Goal: Task Accomplishment & Management: Complete application form

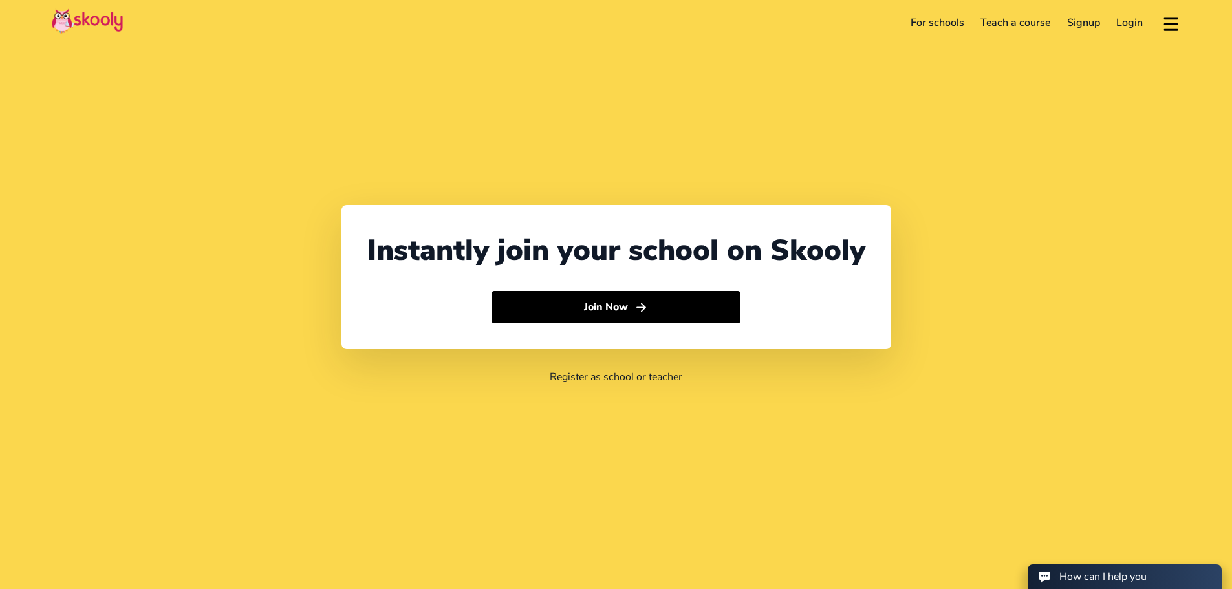
click at [1136, 21] on link "Login" at bounding box center [1129, 22] width 43 height 21
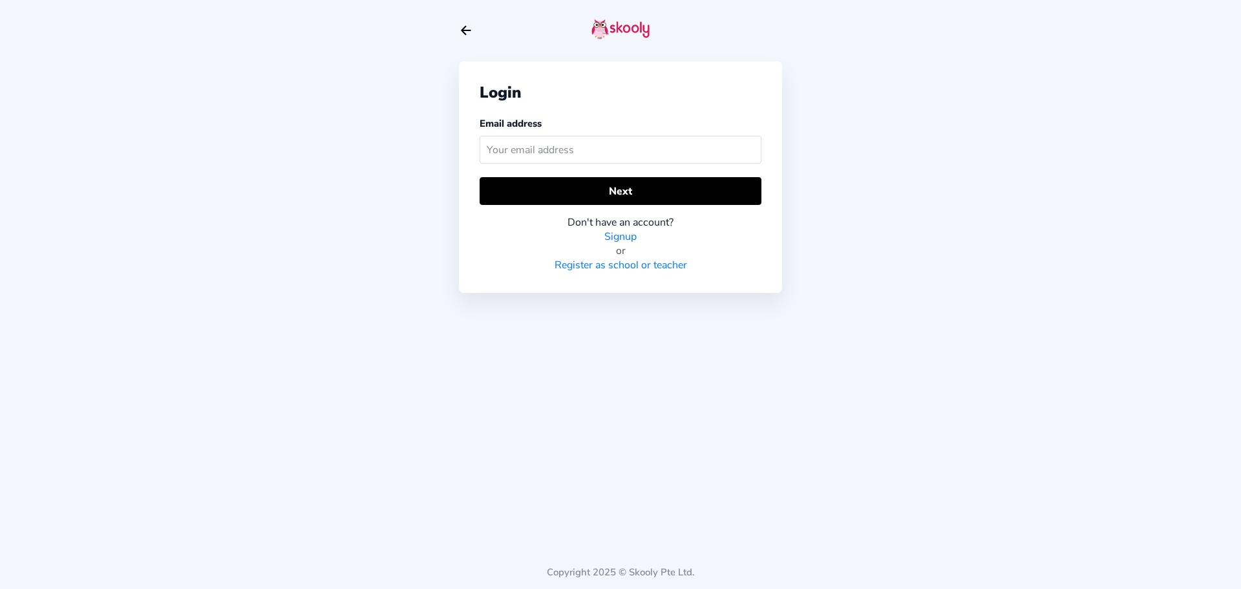
click at [503, 147] on input "text" at bounding box center [621, 150] width 282 height 28
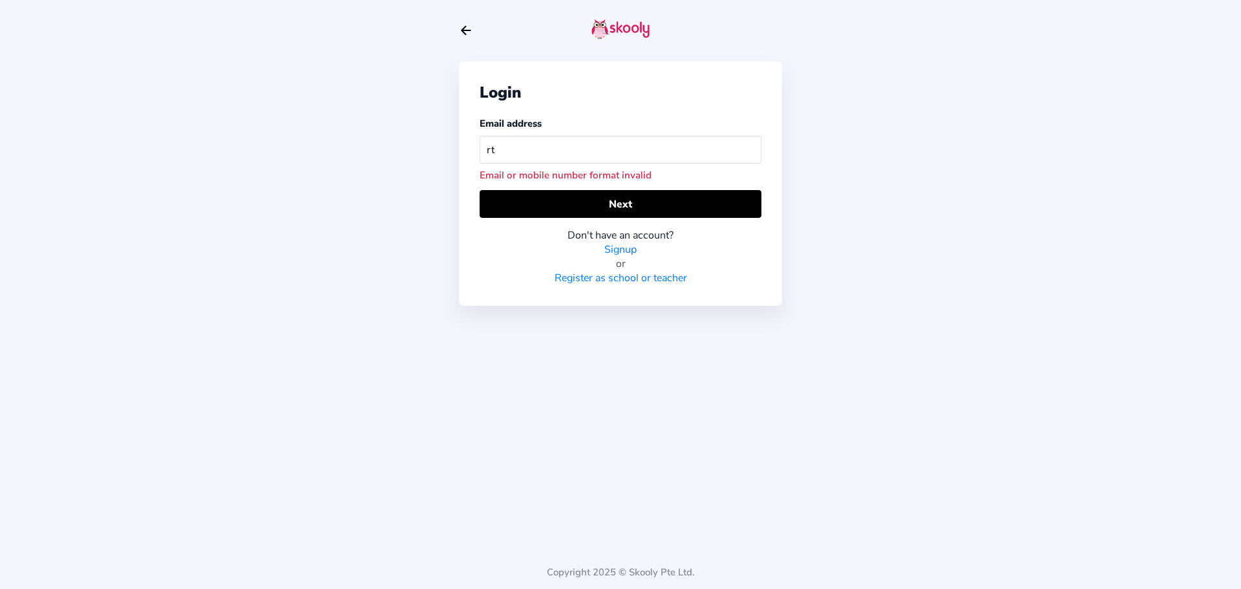
type input "r"
type input "b"
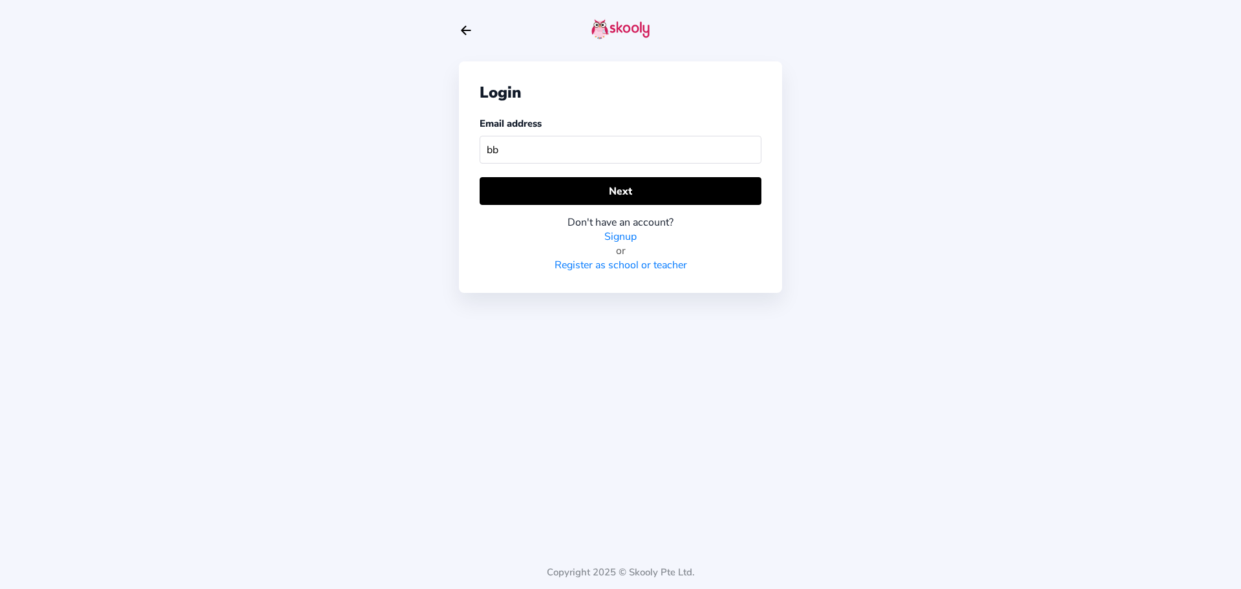
type input "b"
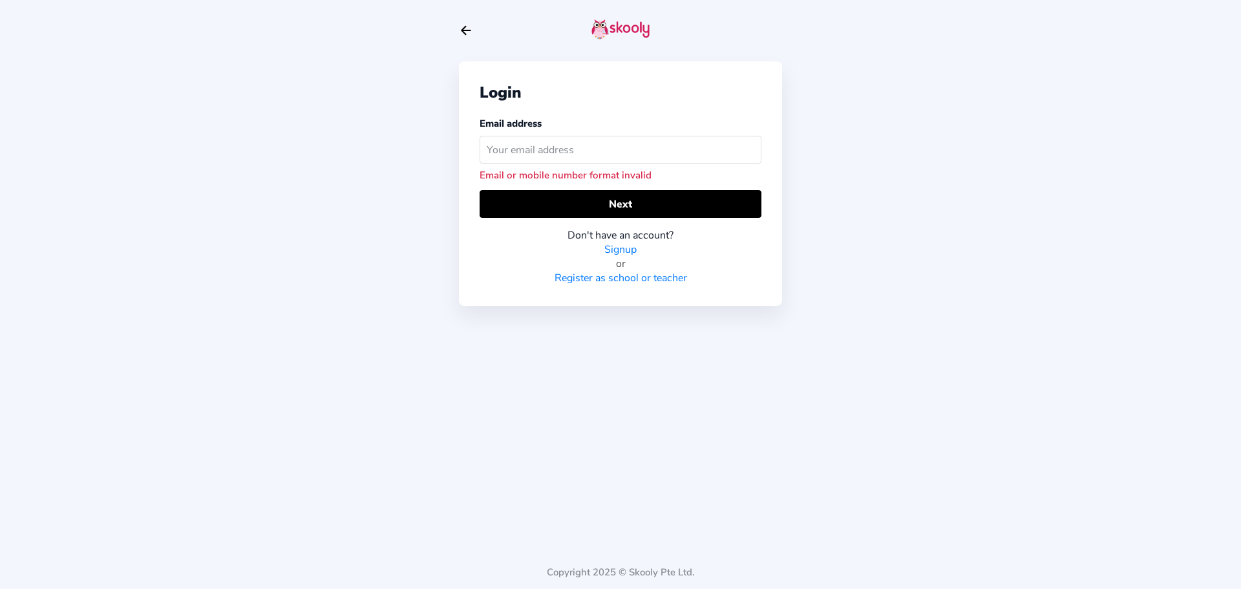
type input "b"
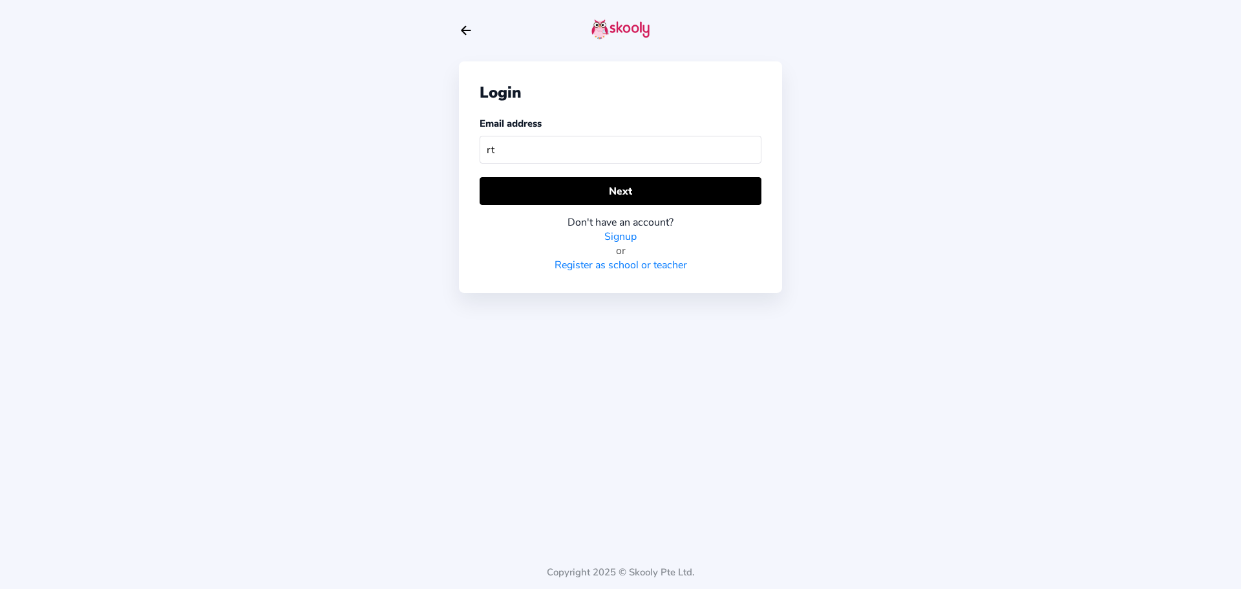
type input "r"
type input "bethelbibleuniverisity@gmail.com"
click at [654, 264] on link "Register as school or teacher" at bounding box center [621, 265] width 133 height 14
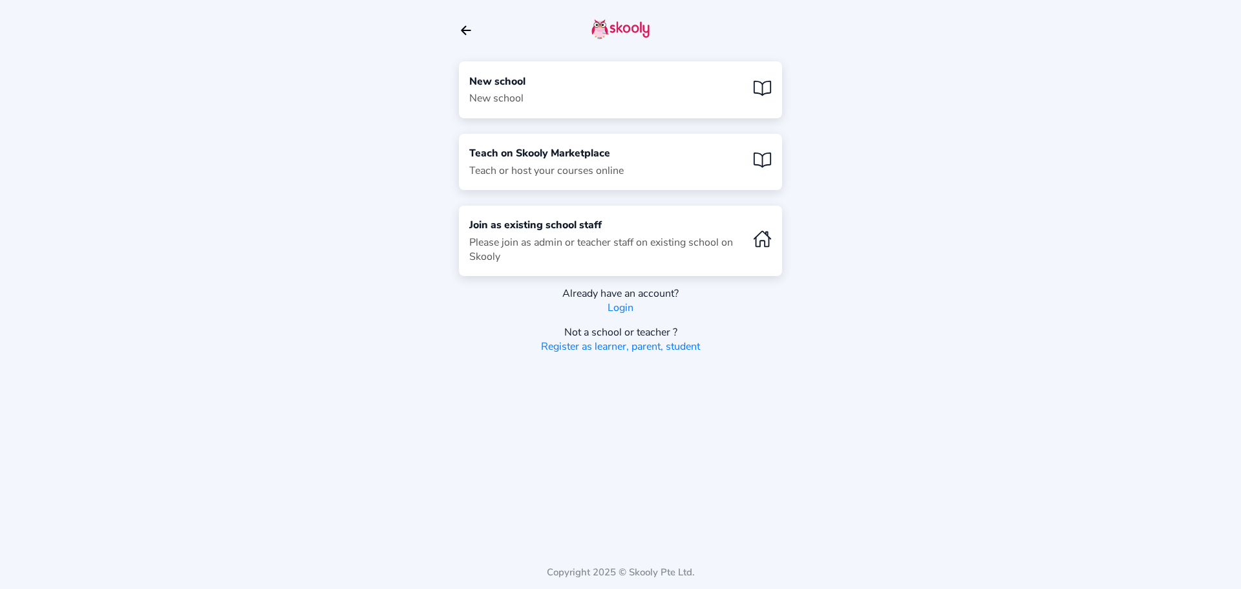
click at [623, 92] on div "New school New school" at bounding box center [620, 89] width 323 height 56
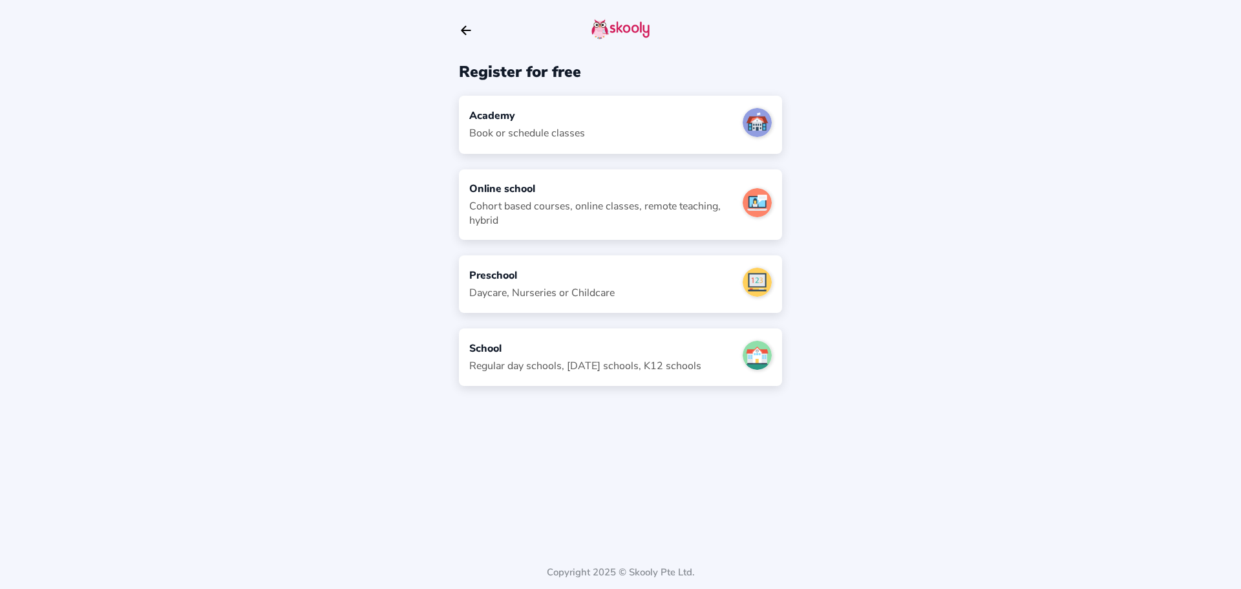
click at [590, 114] on div "Academy Book or schedule classes" at bounding box center [620, 125] width 323 height 58
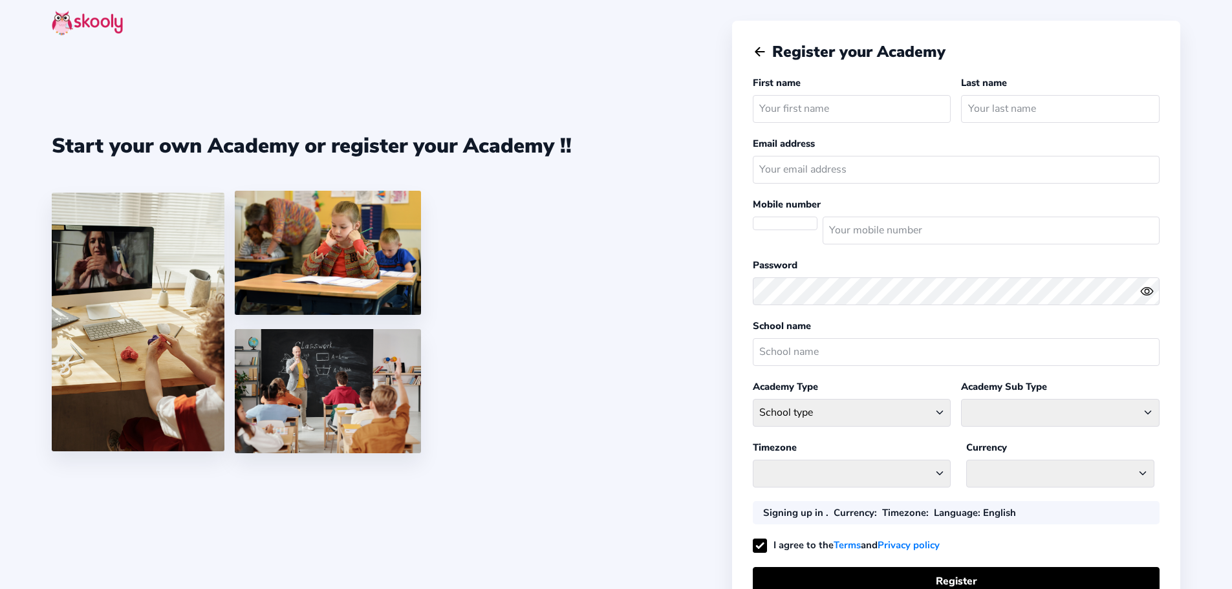
select select
select select "Pacific/Pago_Pago"
select select "USD د$"
select select "AS"
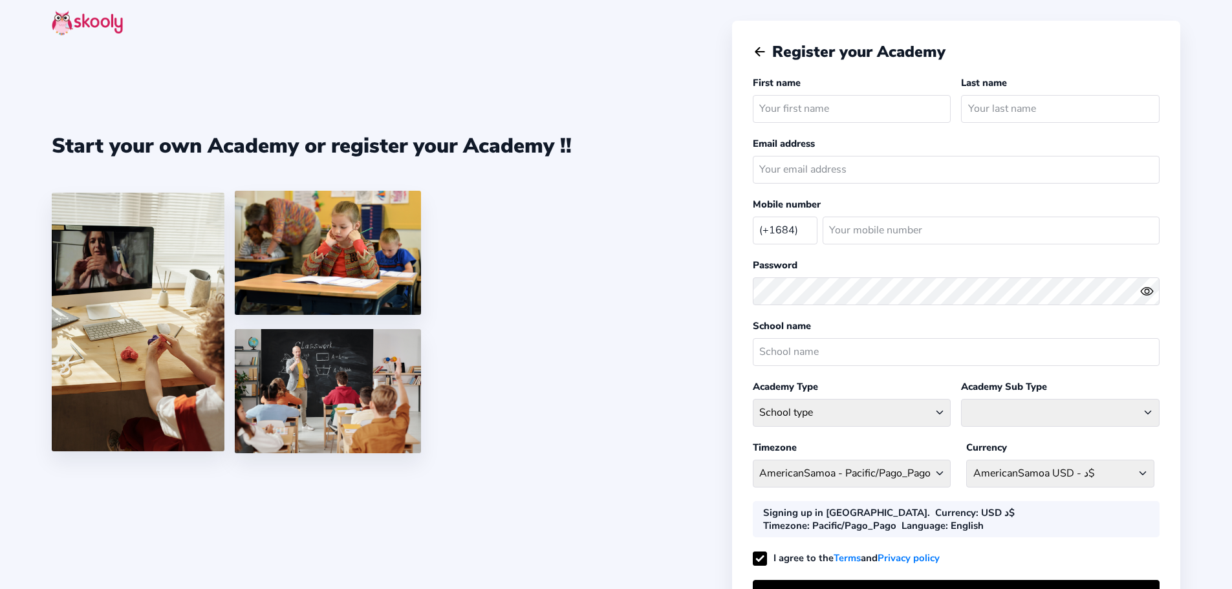
click at [799, 102] on input "text" at bounding box center [852, 109] width 199 height 28
type input "Bethel"
type input "B"
type input "Bible University"
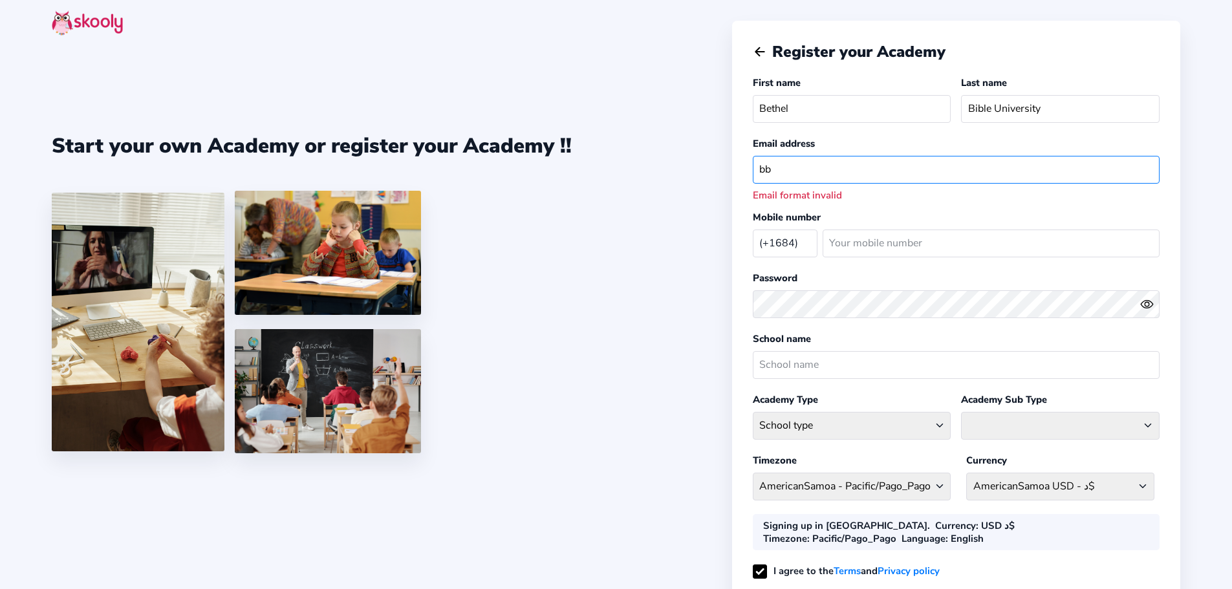
type input "b"
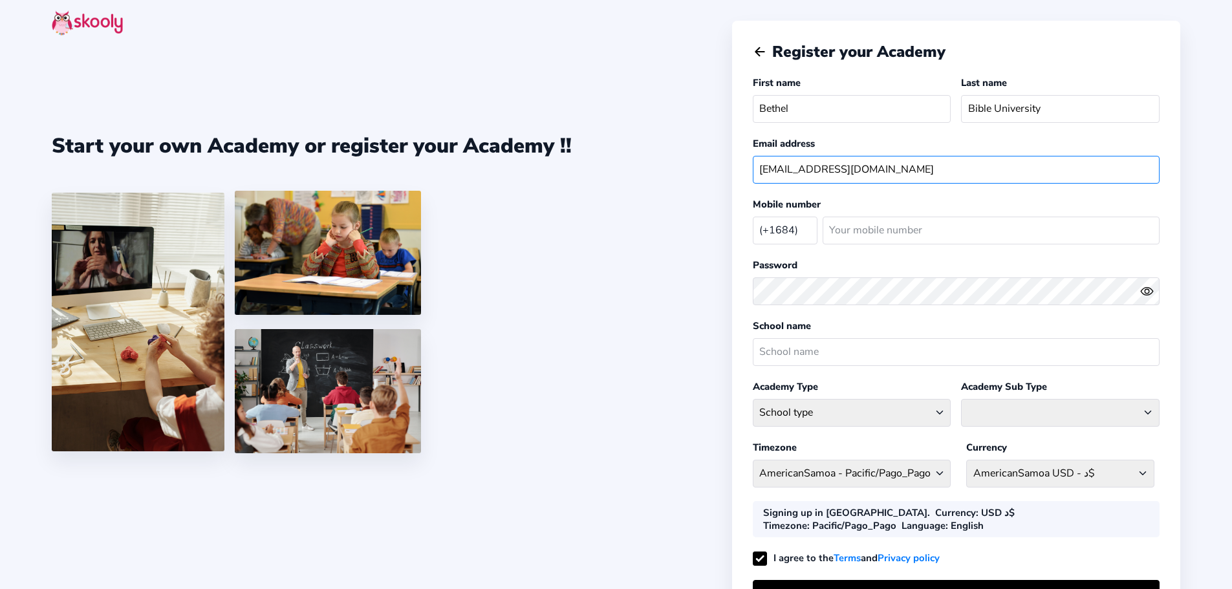
type input "bethelbibleuniverisity@fsfgpci.org"
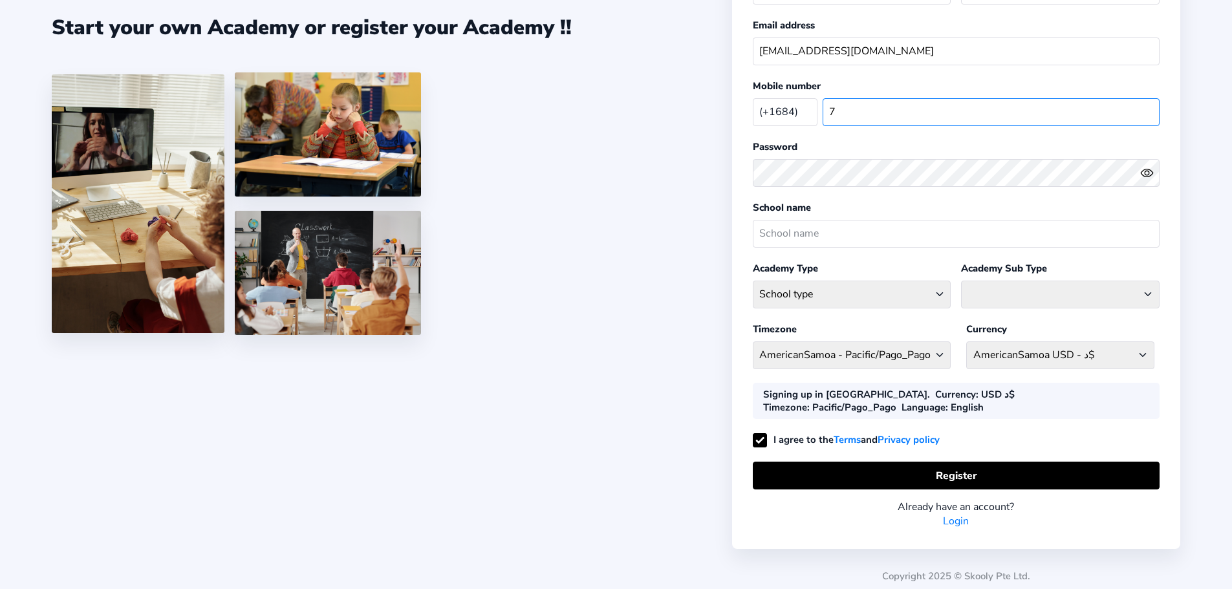
scroll to position [122, 0]
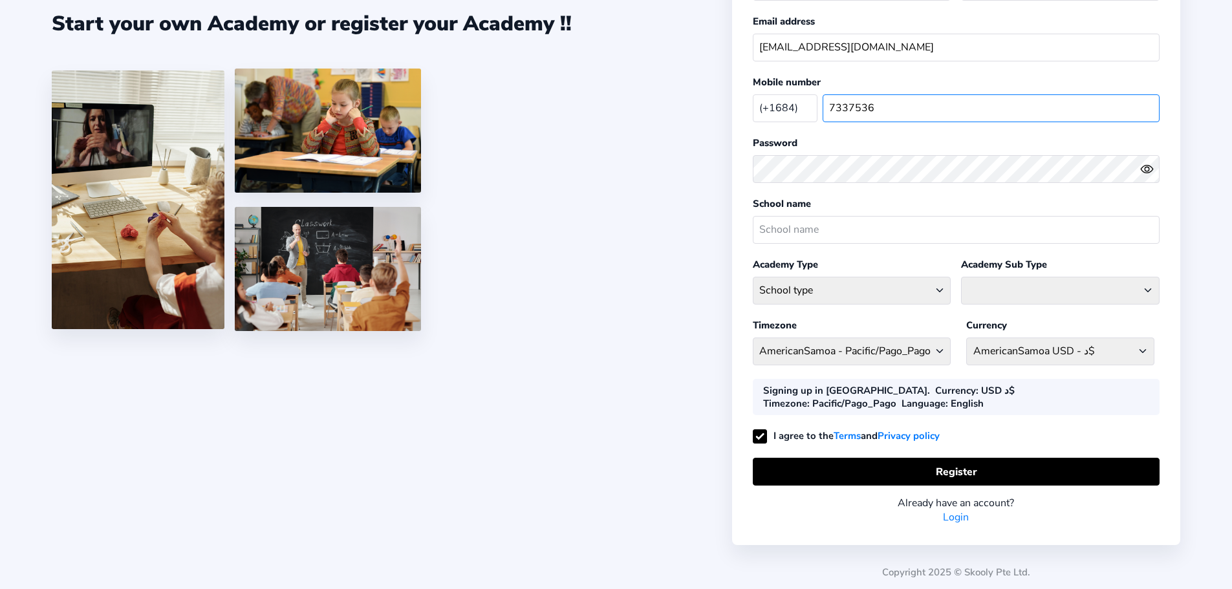
type input "7337536"
click at [821, 230] on input "text" at bounding box center [956, 230] width 407 height 28
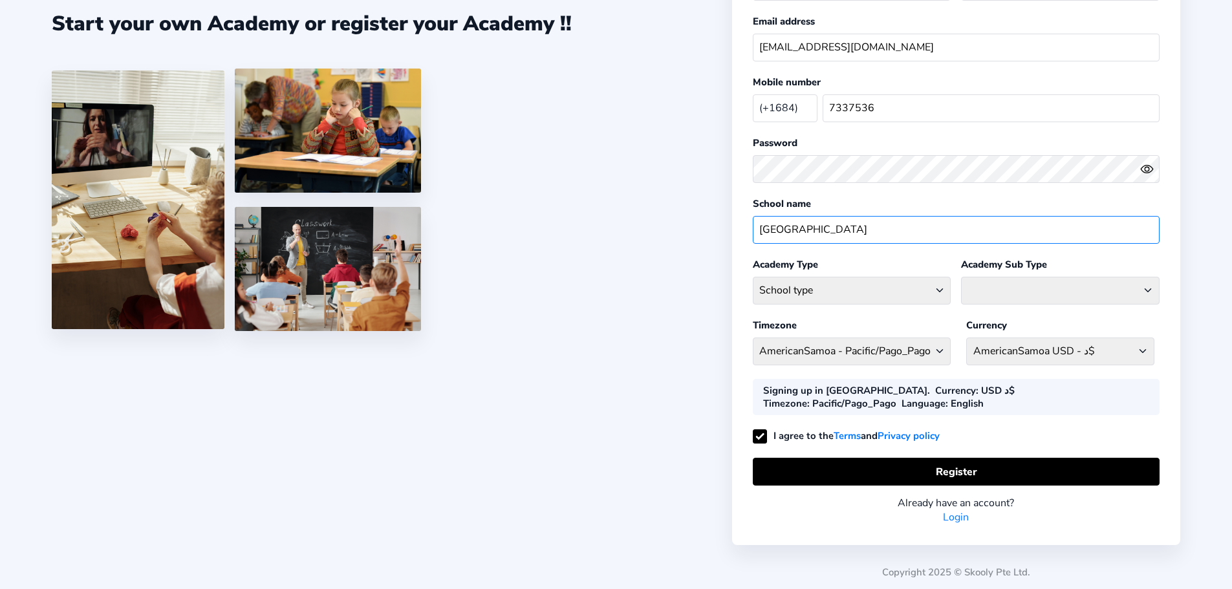
type input "Bethel Bible University"
click at [852, 291] on select "School type Academic Afterschool Arts Dance Homeschool Language Martial Arts Mu…" at bounding box center [852, 291] width 199 height 28
select select "GA"
click at [753, 277] on select "School type Academic Afterschool Arts Dance Homeschool Language Martial Arts Mu…" at bounding box center [852, 291] width 199 height 28
click at [980, 293] on select "Coaching Classes Enrichment Centre General Academy Kumaon Centre Math Centre Ro…" at bounding box center [1060, 291] width 199 height 28
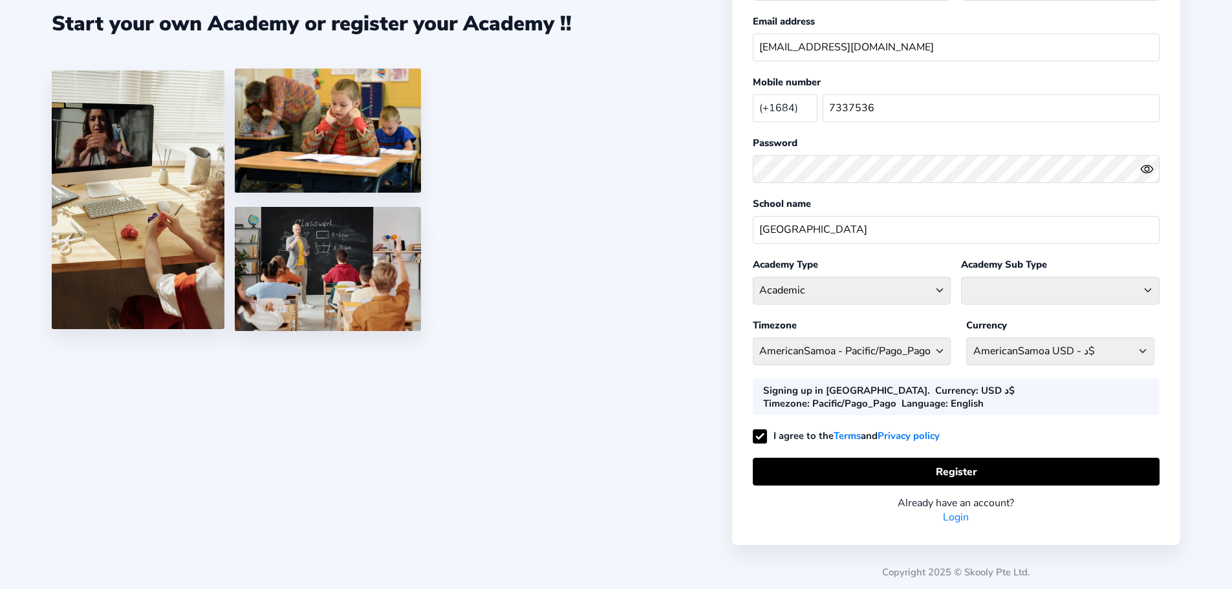
click at [881, 316] on div "Register your Academy First name Bethel Last name Bible University Email addres…" at bounding box center [956, 221] width 448 height 647
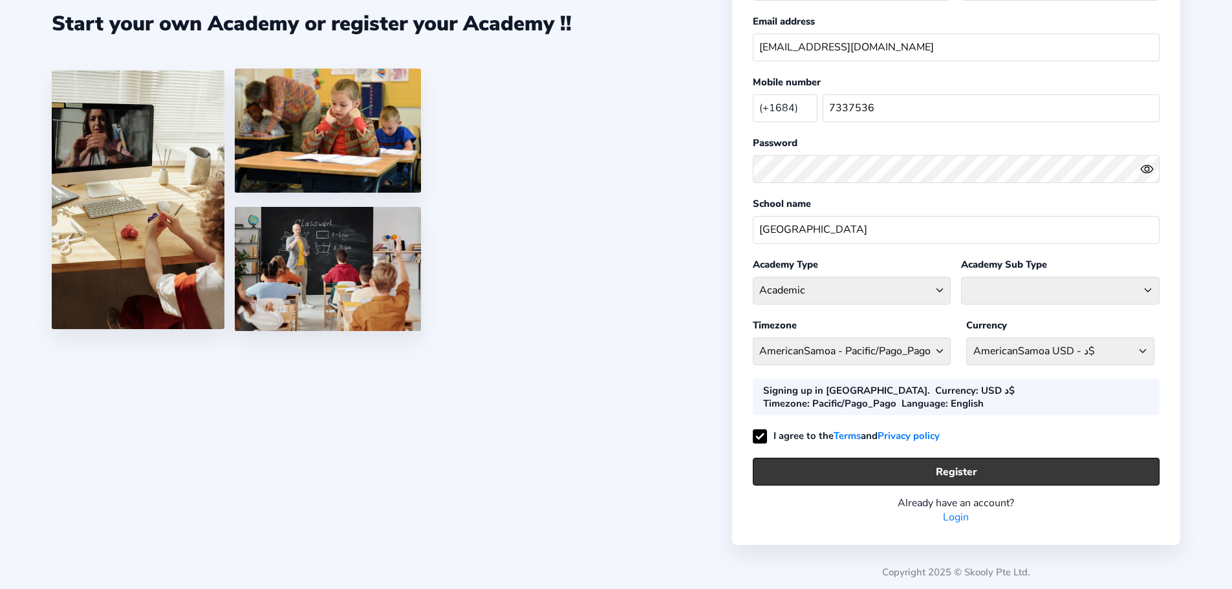
click at [932, 471] on button "Register" at bounding box center [956, 472] width 407 height 28
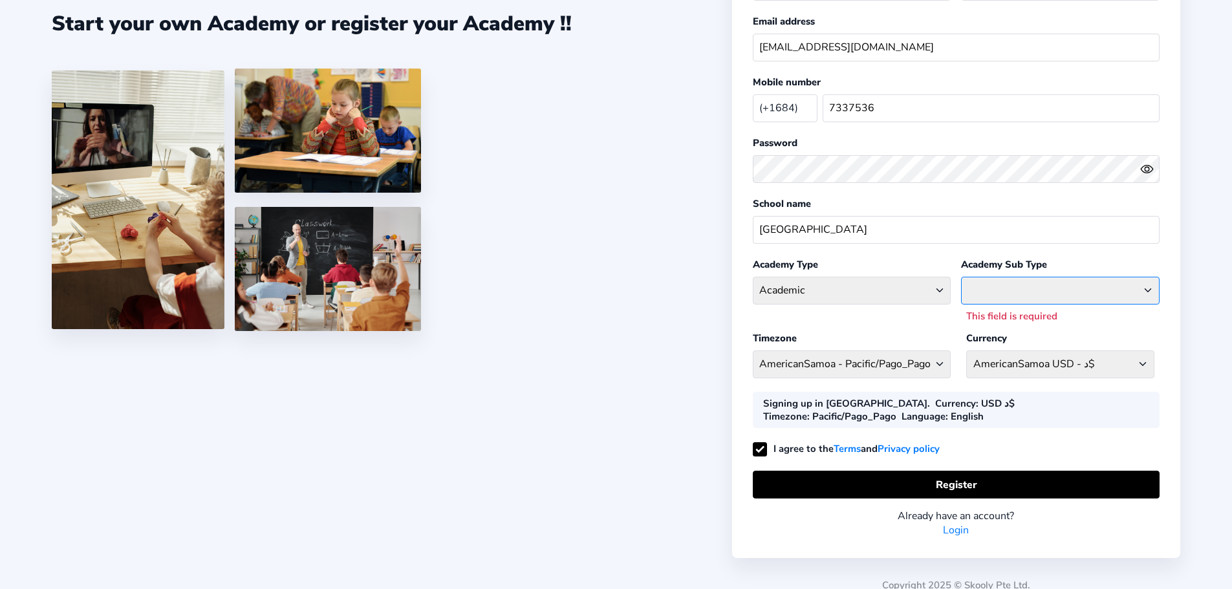
click at [1047, 284] on select "Coaching Classes Enrichment Centre General Academy Kumaon Centre Math Centre Ro…" at bounding box center [1060, 291] width 199 height 28
select select "G"
click at [961, 277] on select "Coaching Classes Enrichment Centre General Academy Kumaon Centre Math Centre Ro…" at bounding box center [1060, 291] width 199 height 28
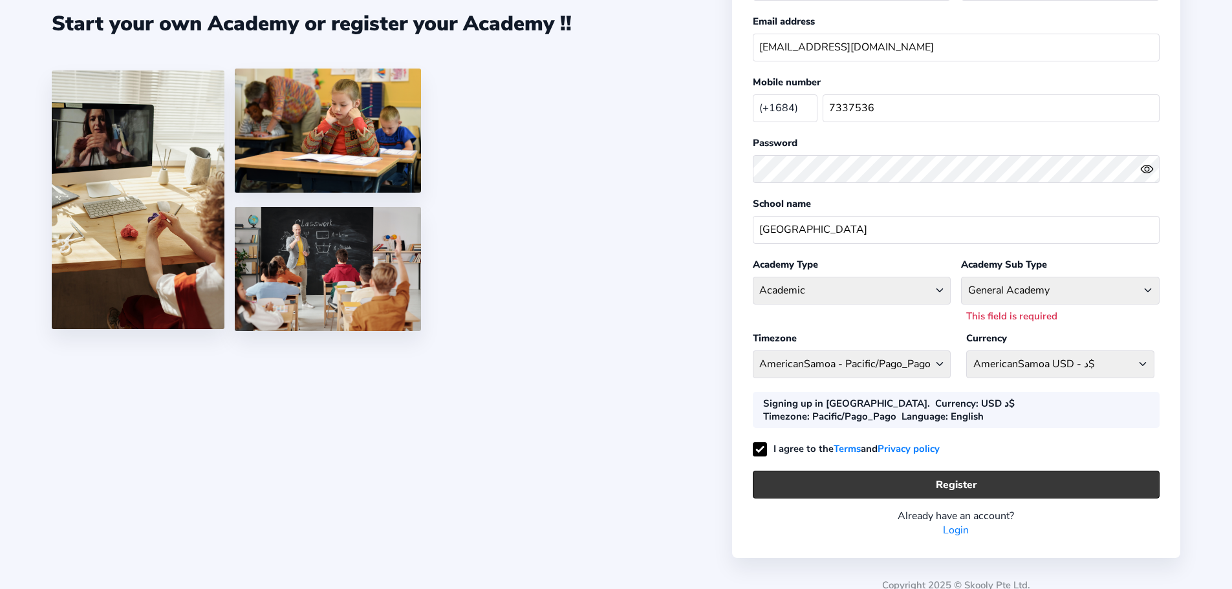
click at [944, 477] on button "Register" at bounding box center [956, 485] width 407 height 28
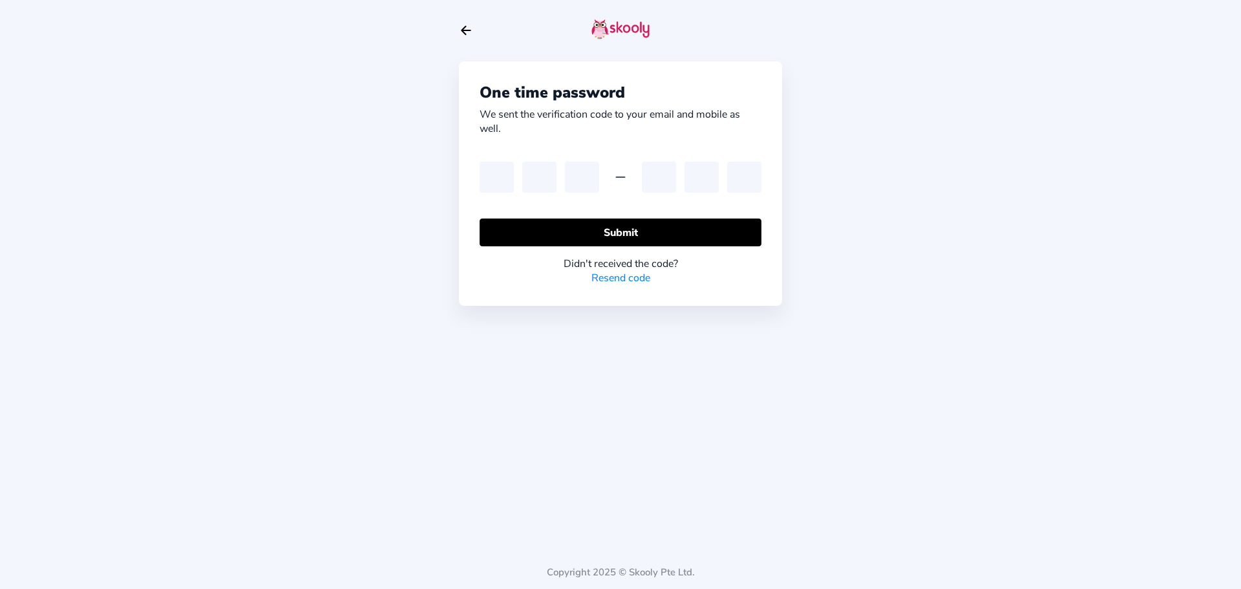
click at [614, 277] on link "Resend code" at bounding box center [621, 278] width 59 height 14
click at [464, 29] on icon "arrow back outline" at bounding box center [466, 31] width 9 height 8
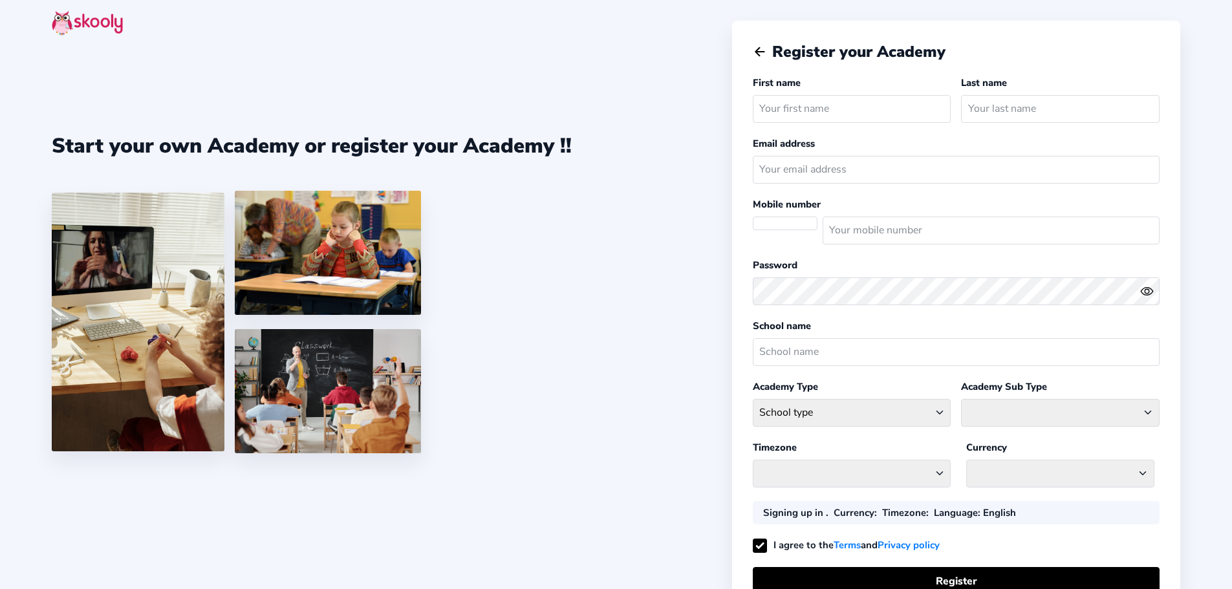
select select
select select "Pacific/Pago_Pago"
select select "USD د$"
select select "AS"
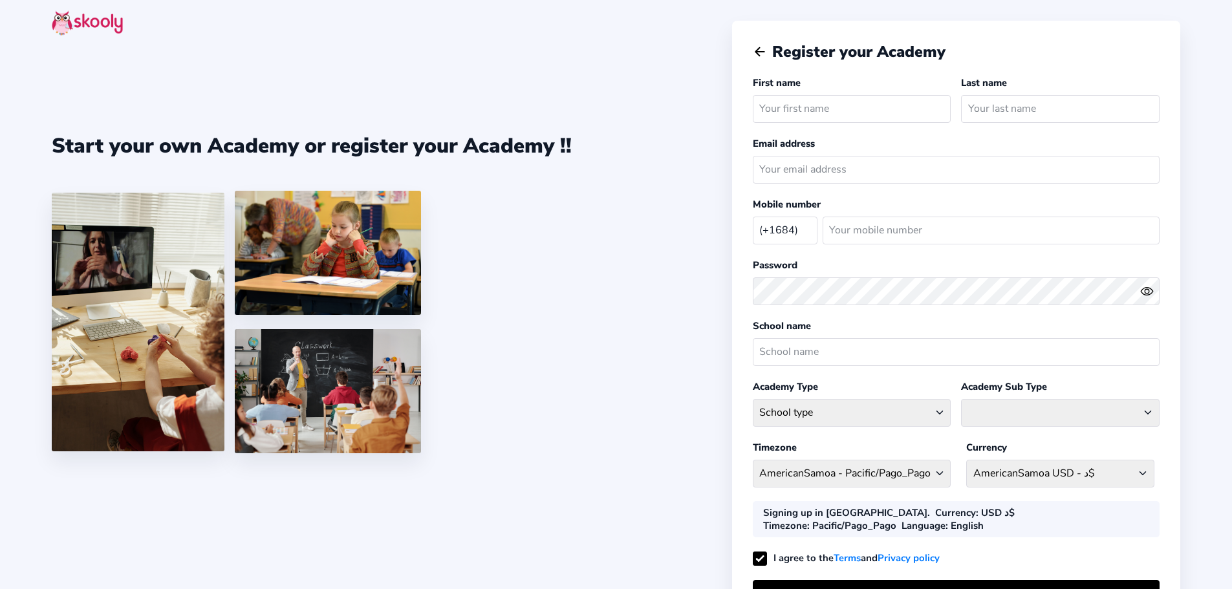
click at [761, 56] on icon "Arrow Back" at bounding box center [760, 52] width 14 height 14
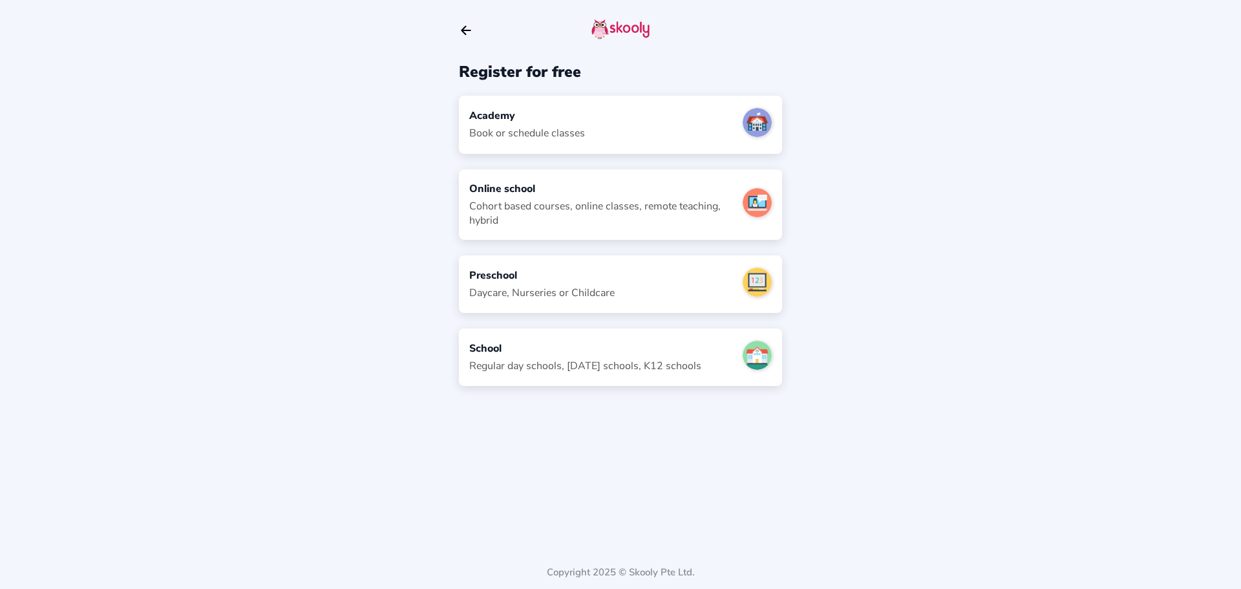
click at [554, 216] on div "Cohort based courses, online classes, remote teaching, hybrid" at bounding box center [600, 213] width 263 height 28
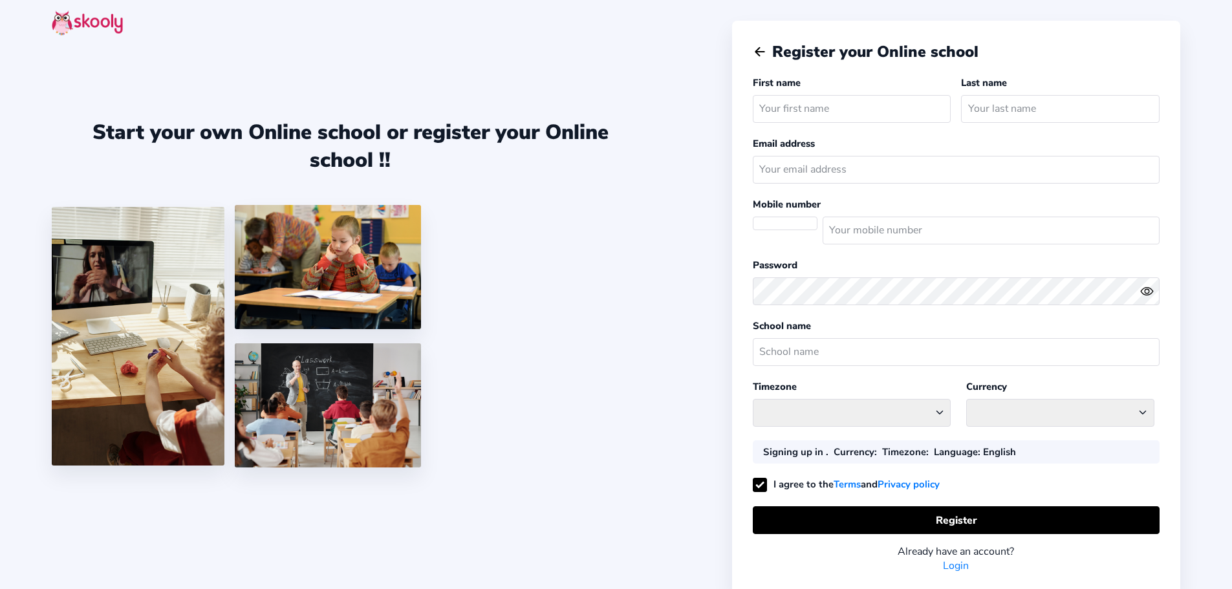
select select
select select "Pacific/Pago_Pago"
select select "USD د$"
select select "AS"
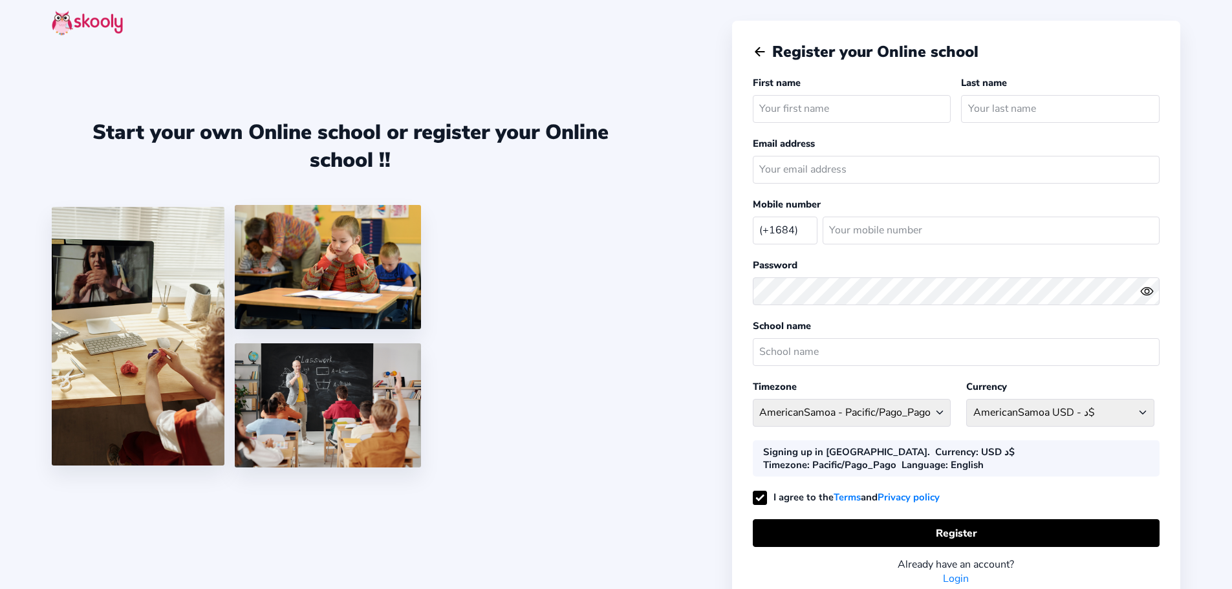
click at [767, 48] on icon "Arrow Back" at bounding box center [760, 52] width 14 height 14
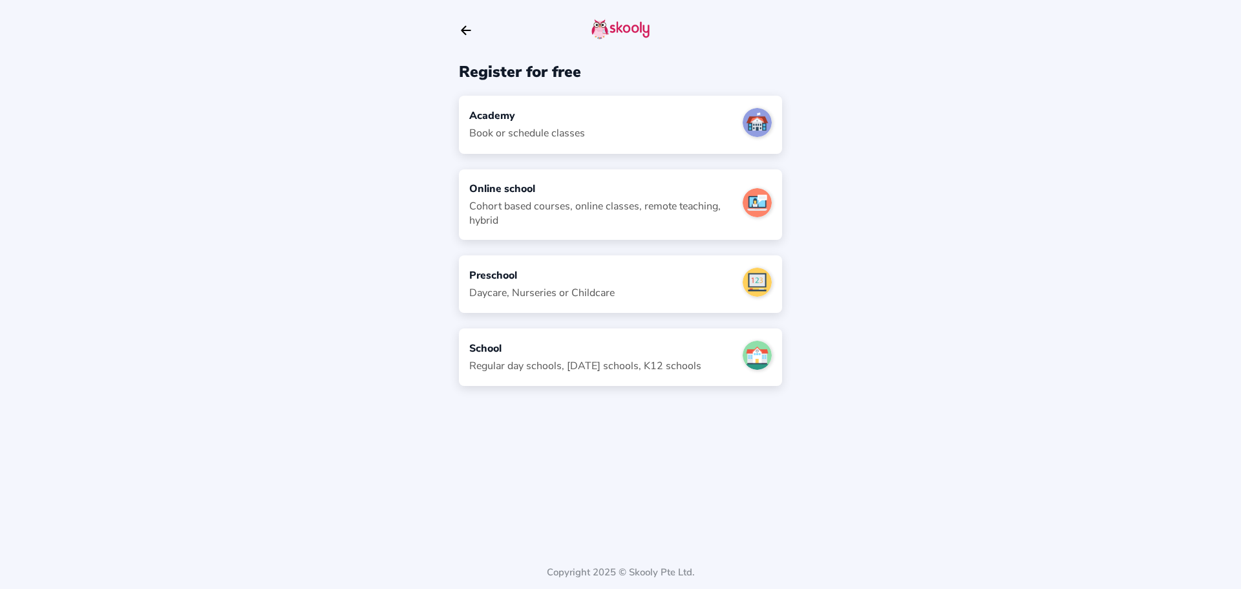
click at [607, 280] on div "Preschool" at bounding box center [541, 275] width 145 height 14
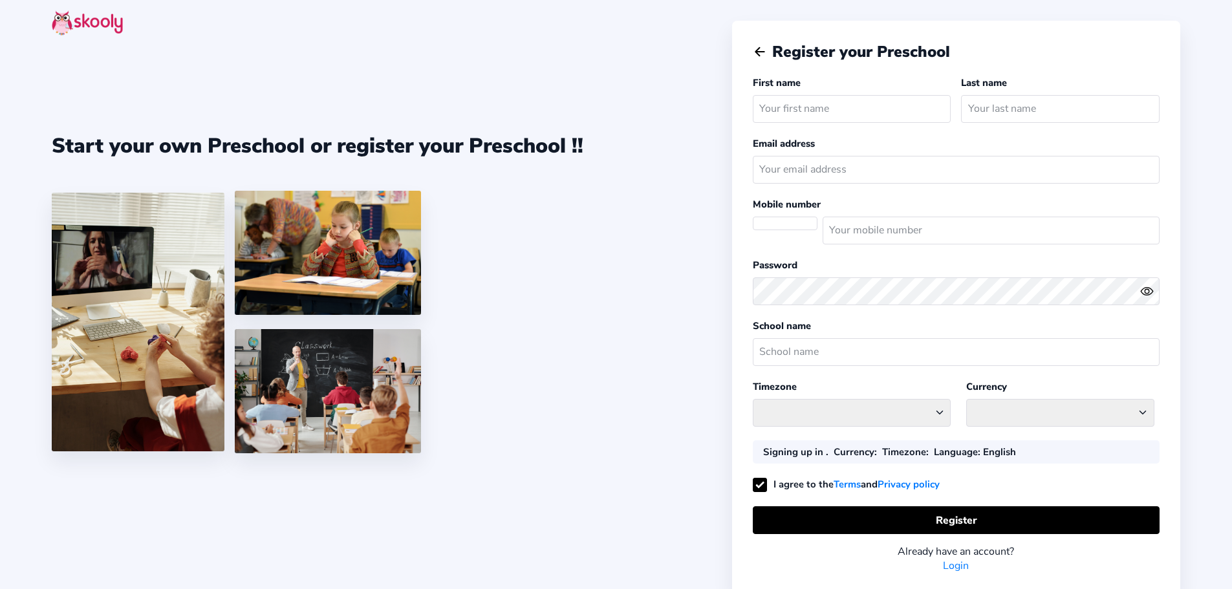
select select
select select "Pacific/Pago_Pago"
select select "USD د$"
select select "AS"
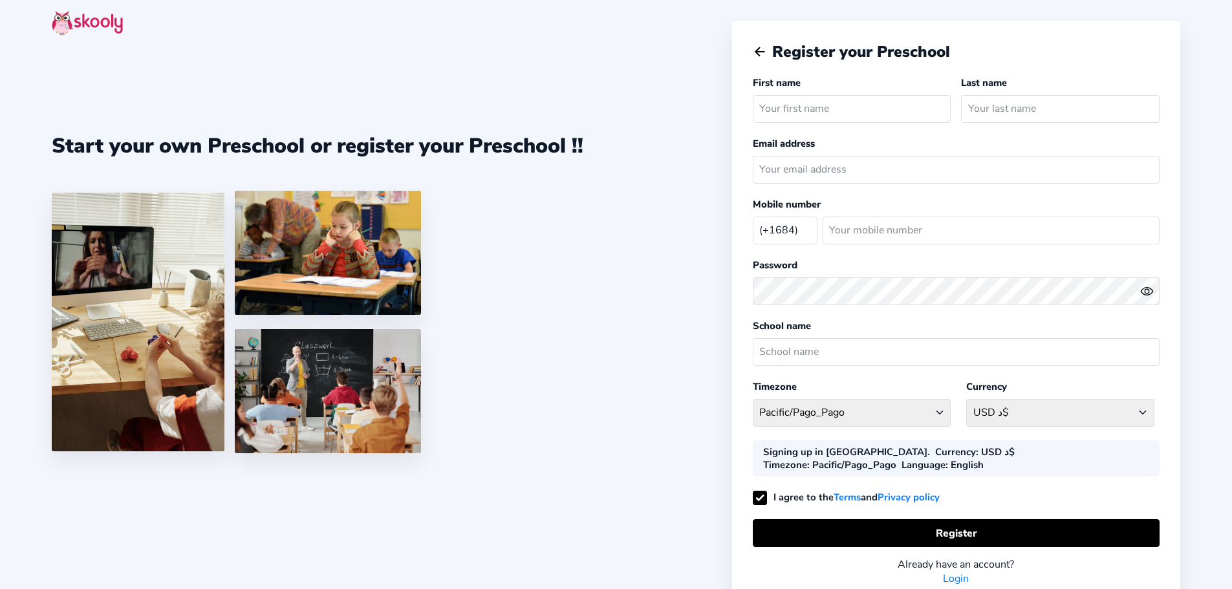
click at [764, 54] on icon "Arrow Back" at bounding box center [760, 52] width 14 height 14
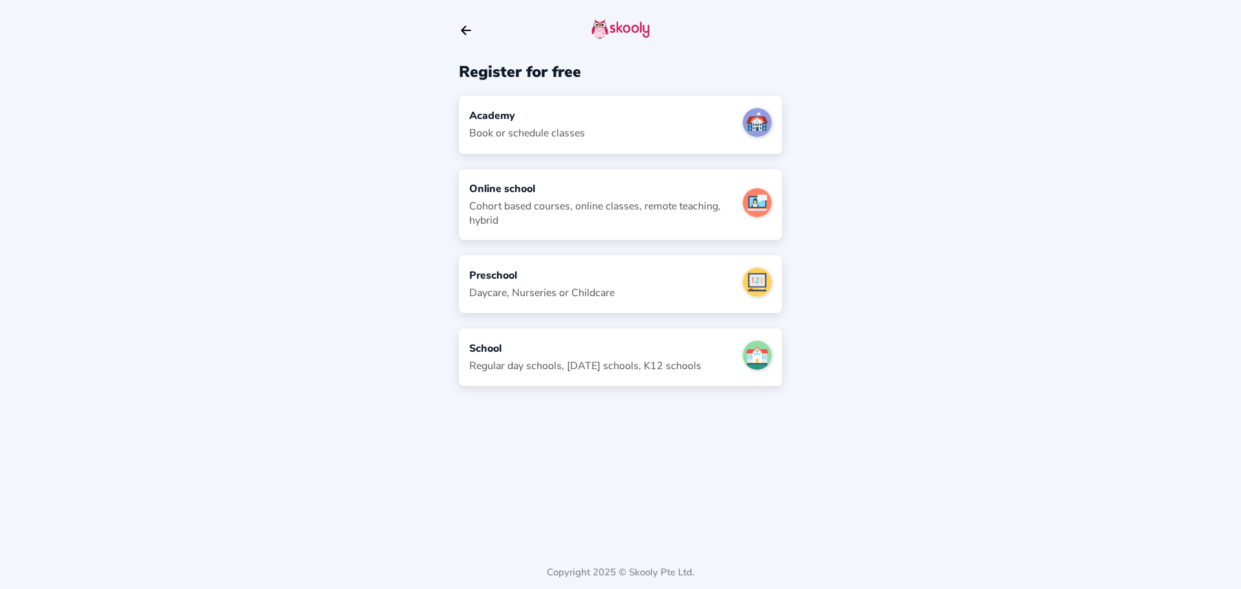
click at [548, 346] on div "School" at bounding box center [585, 348] width 232 height 14
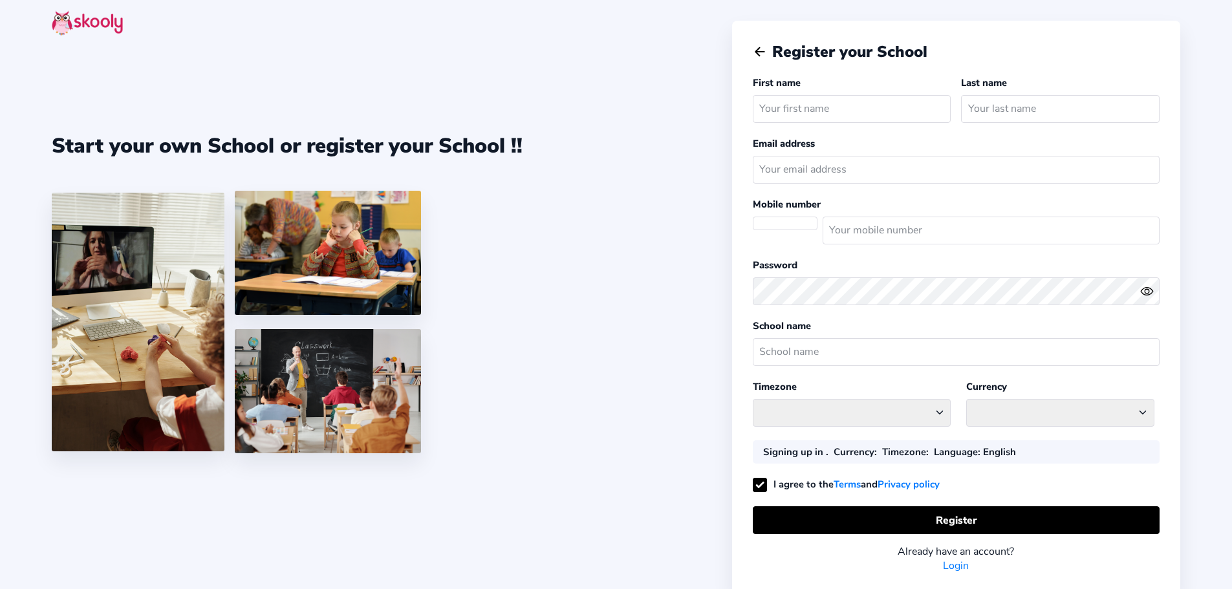
select select
select select "Pacific/Pago_Pago"
select select "USD د$"
select select "AS"
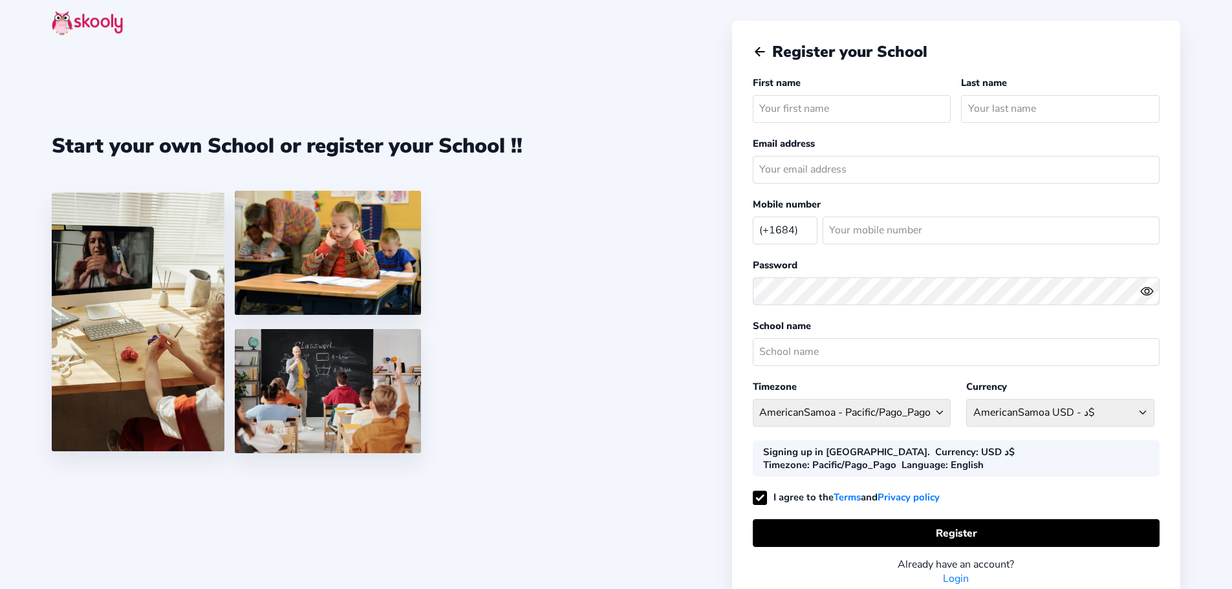
click at [804, 112] on input "text" at bounding box center [852, 109] width 199 height 28
type input "Renelle"
type input "Toeaina Loa"
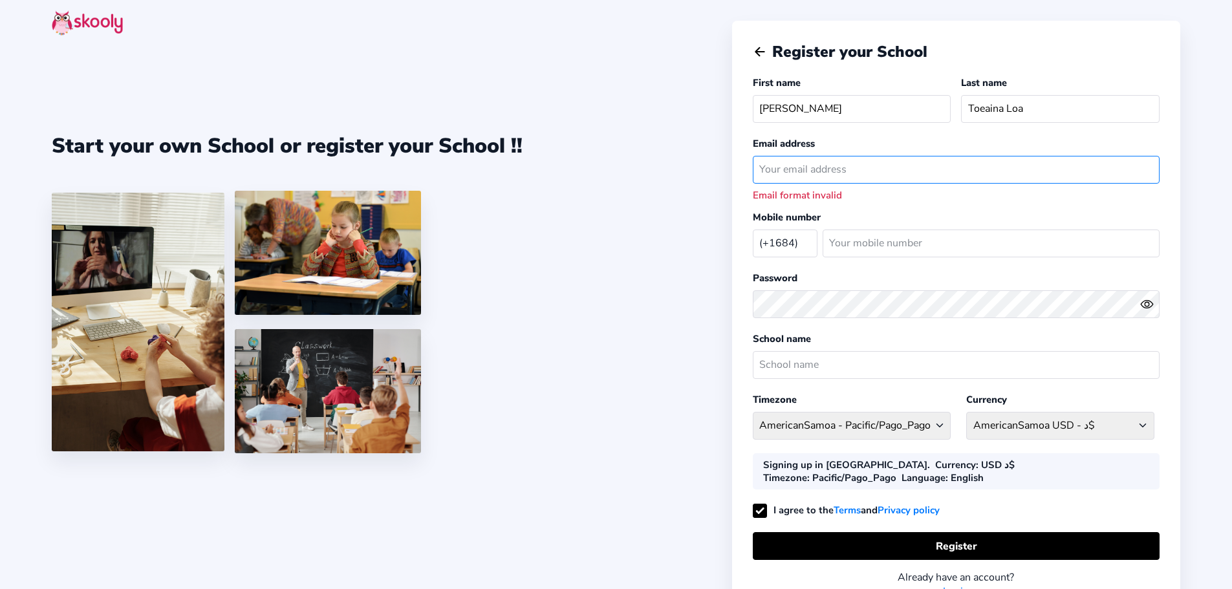
paste input "bethelbibleuniverisity@gmail.com"
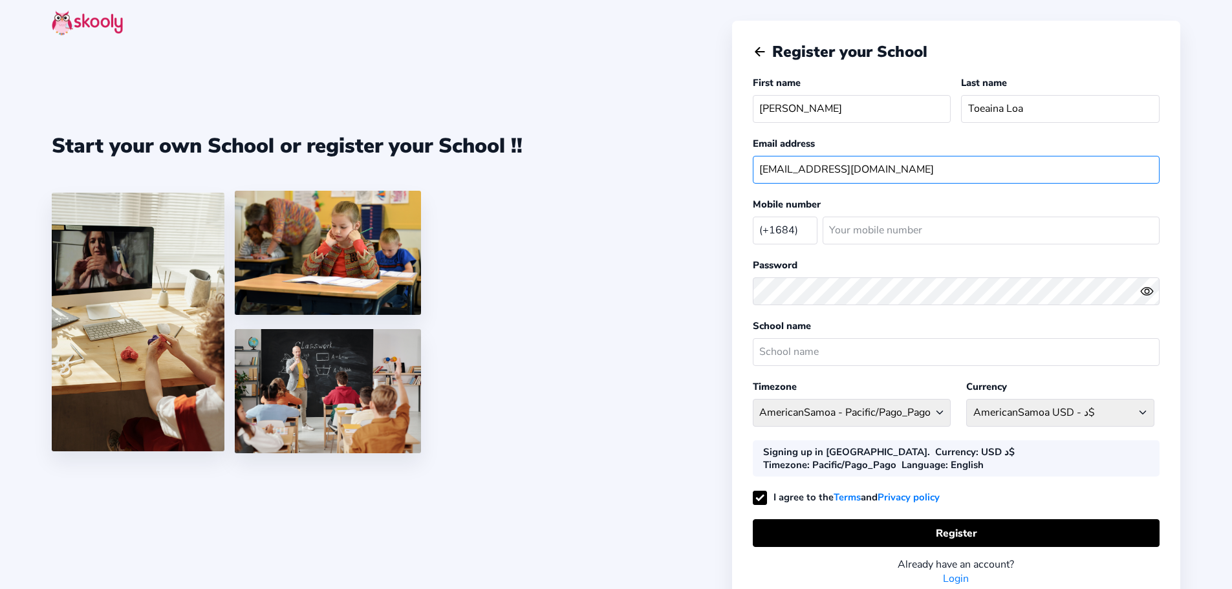
type input "bethelbibleuniverisity@gmail.com"
type input "7337536"
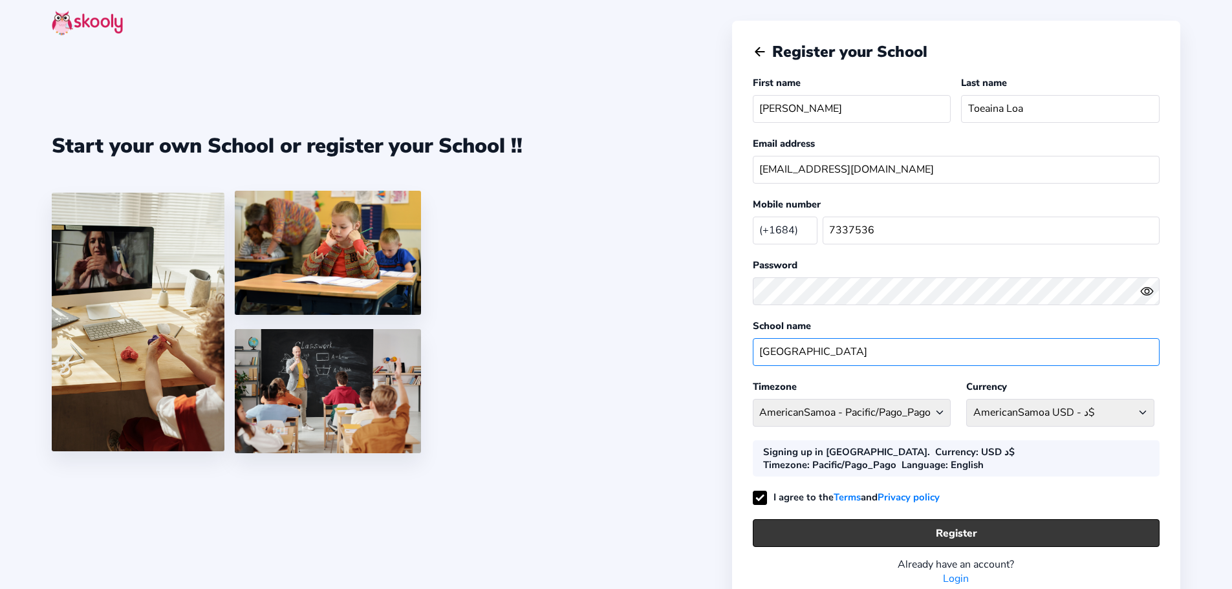
type input "Bethel Bible University"
click at [945, 533] on button "Register" at bounding box center [956, 533] width 407 height 28
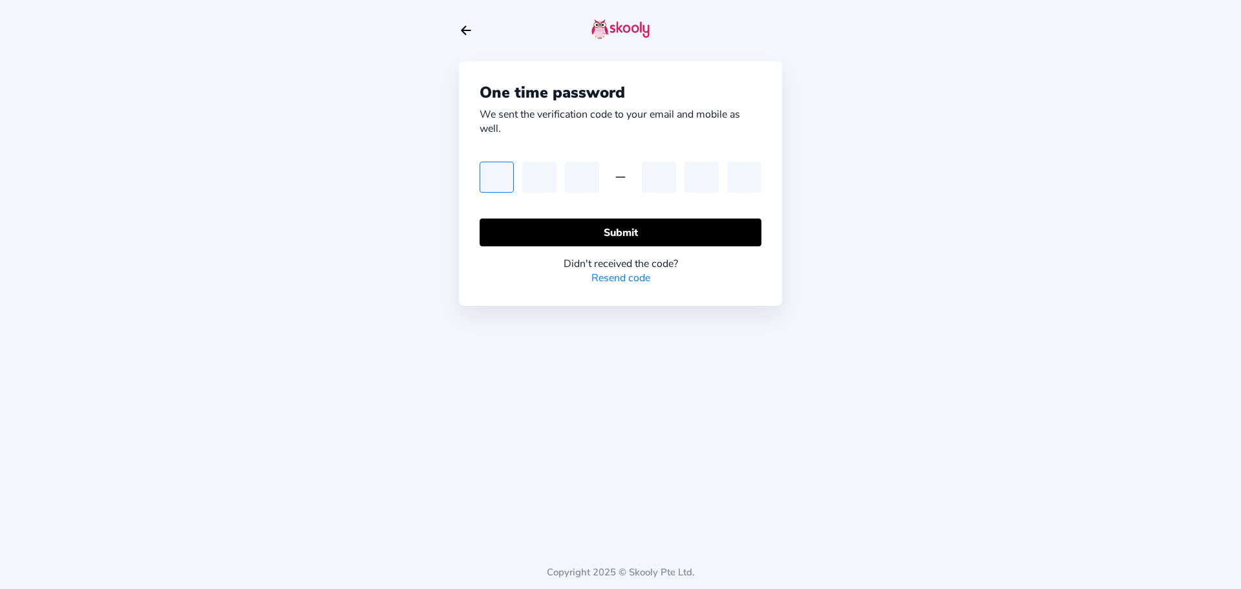
type input "5"
type input "3"
type input "0"
type input "7"
type input "5"
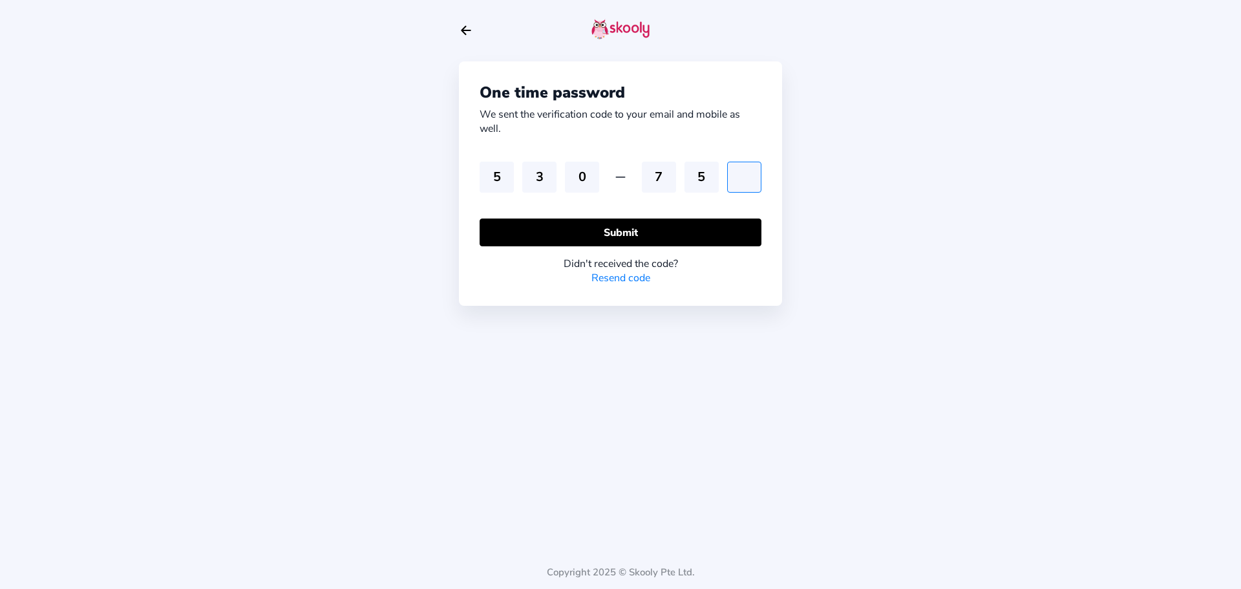
type input "5"
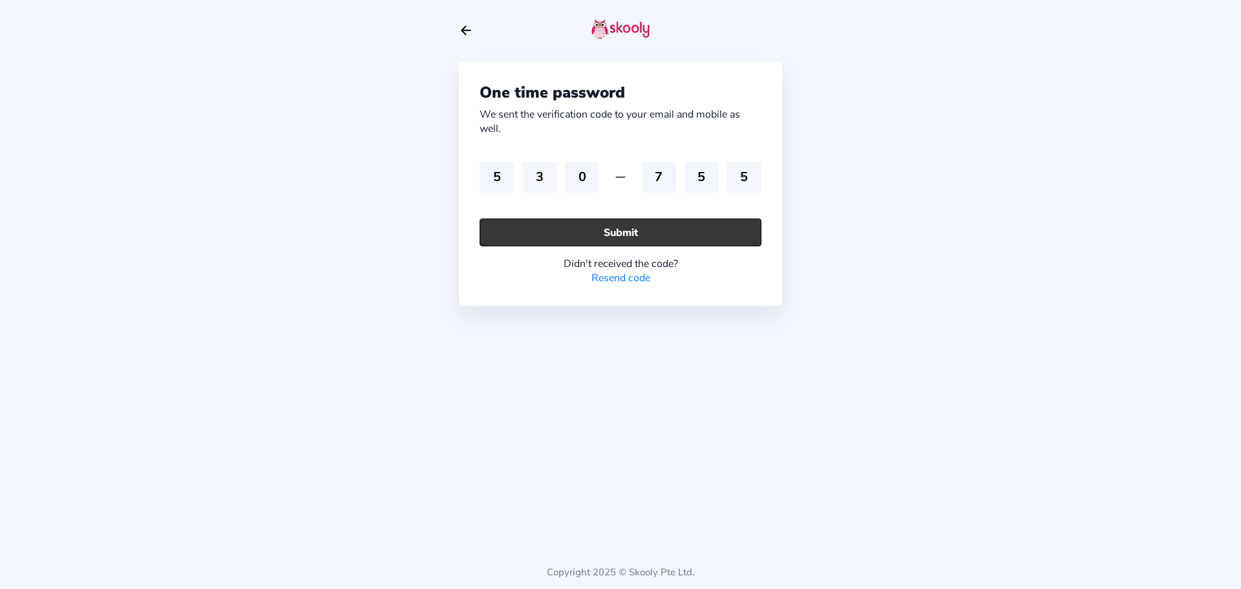
click at [651, 235] on button "Submit" at bounding box center [621, 233] width 282 height 28
